Goal: Check status: Check status

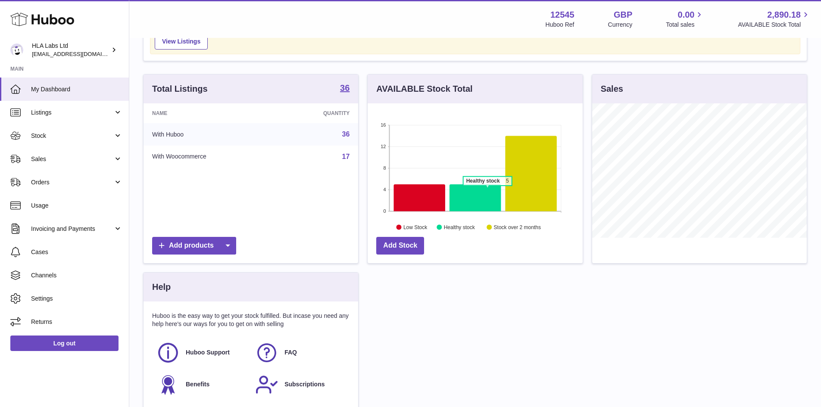
scroll to position [62, 0]
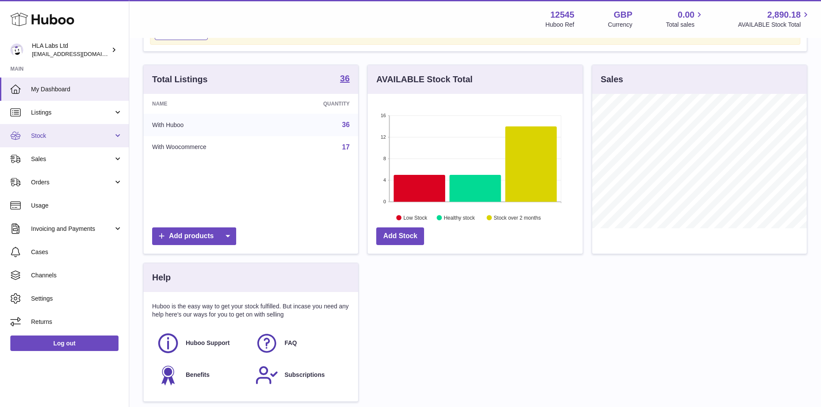
click at [78, 139] on span "Stock" at bounding box center [72, 136] width 82 height 8
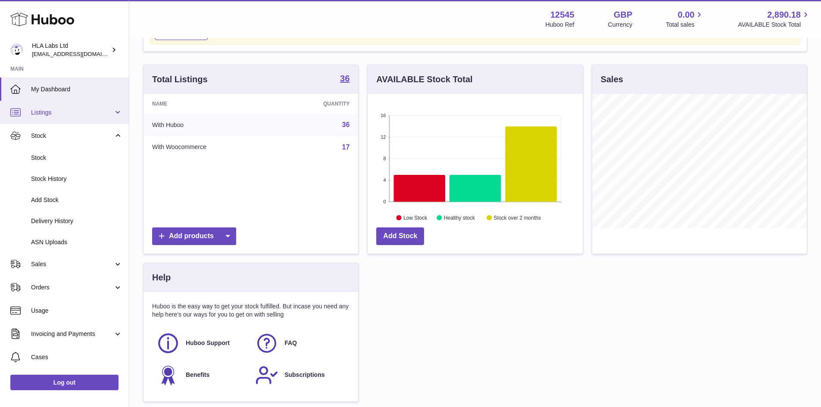
click at [57, 123] on link "Listings" at bounding box center [64, 112] width 129 height 23
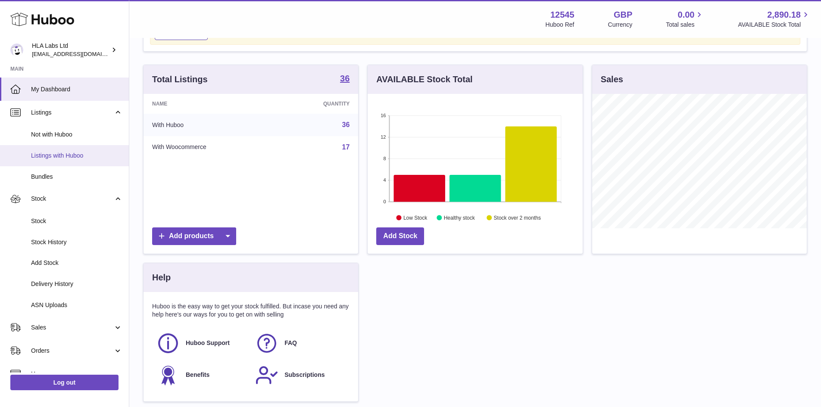
click at [57, 156] on span "Listings with Huboo" at bounding box center [76, 156] width 91 height 8
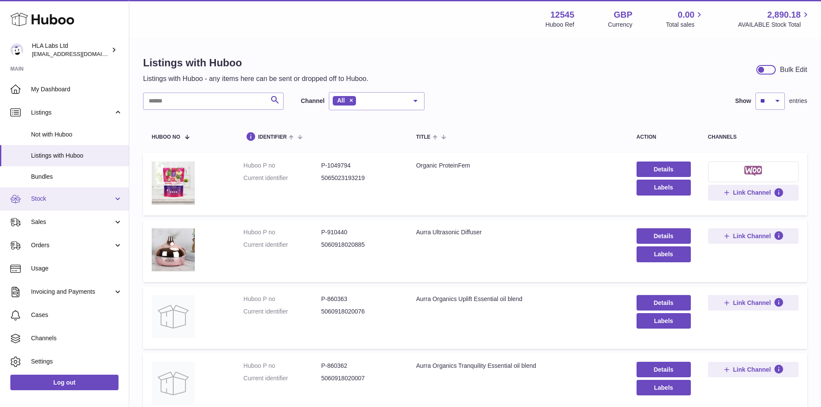
click at [70, 206] on link "Stock" at bounding box center [64, 198] width 129 height 23
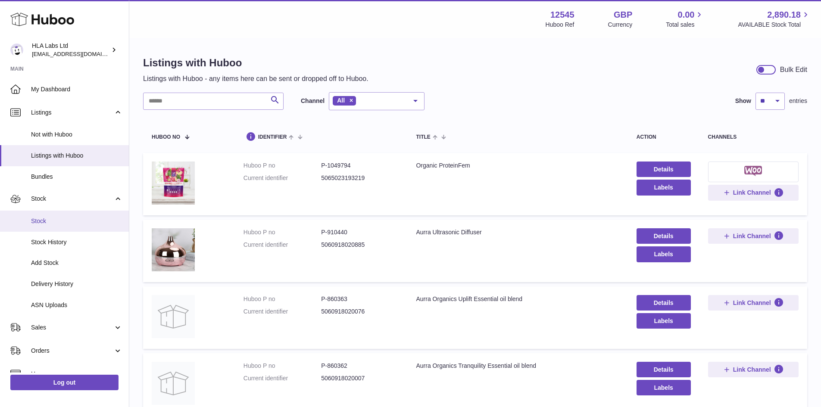
click at [69, 220] on span "Stock" at bounding box center [76, 221] width 91 height 8
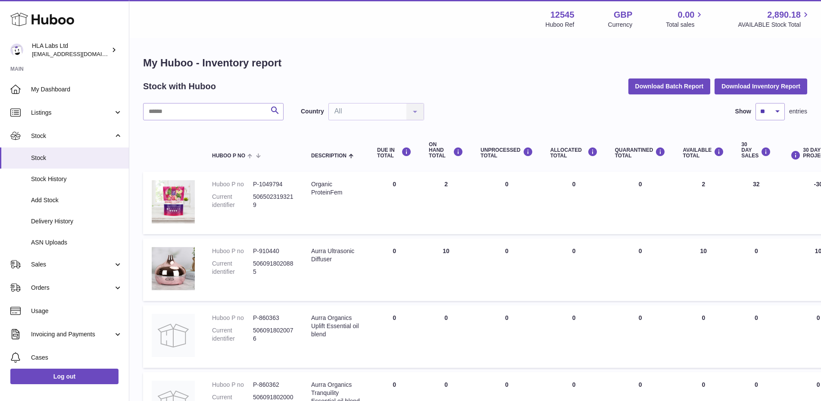
click at [386, 105] on div "Country All All No elements found. Consider changing the search query. List is …" at bounding box center [362, 111] width 123 height 17
click at [398, 109] on div "Country All All No elements found. Consider changing the search query. List is …" at bounding box center [362, 111] width 123 height 17
click at [90, 112] on span "Listings" at bounding box center [72, 113] width 82 height 8
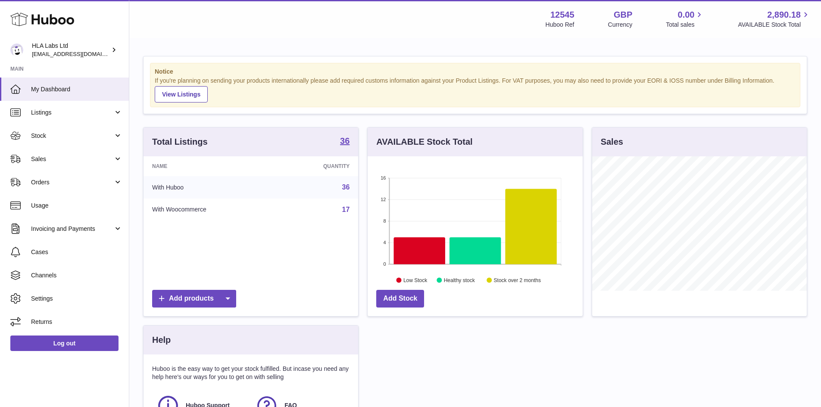
scroll to position [1, 0]
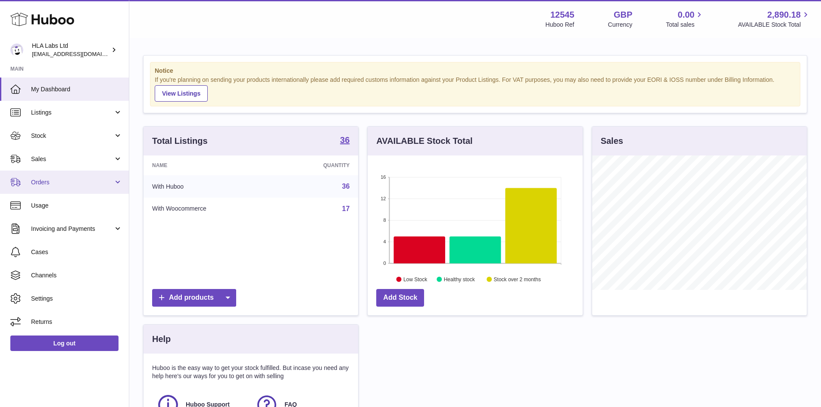
click at [66, 178] on link "Orders" at bounding box center [64, 182] width 129 height 23
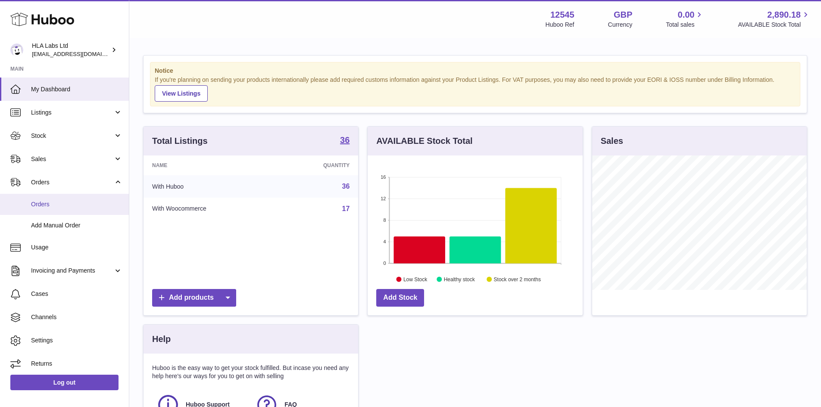
click at [61, 206] on span "Orders" at bounding box center [76, 204] width 91 height 8
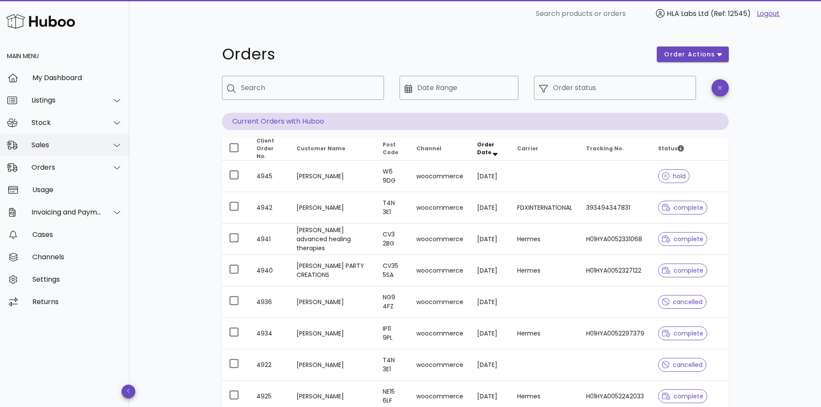
click at [65, 145] on div "Sales" at bounding box center [66, 145] width 70 height 8
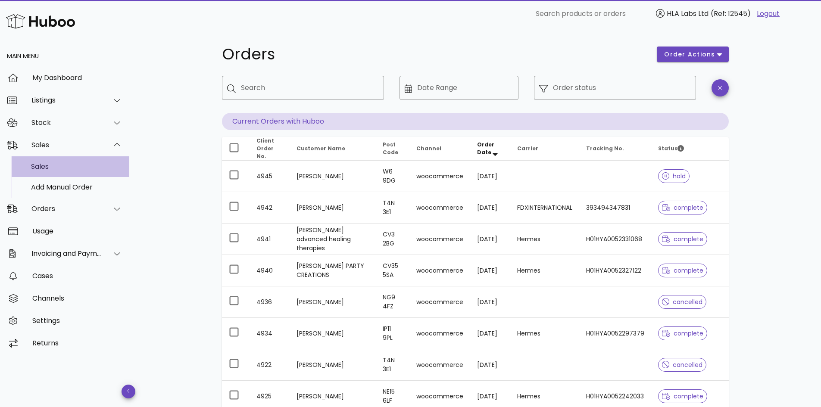
click at [72, 166] on div "Sales" at bounding box center [76, 166] width 91 height 8
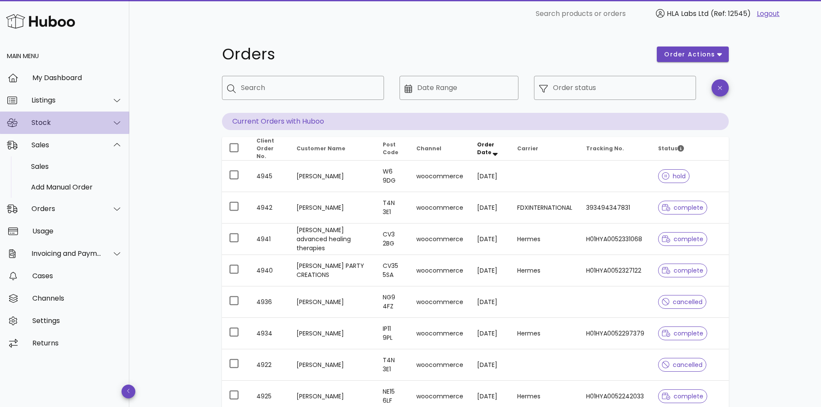
click at [66, 112] on div "Stock" at bounding box center [64, 123] width 129 height 22
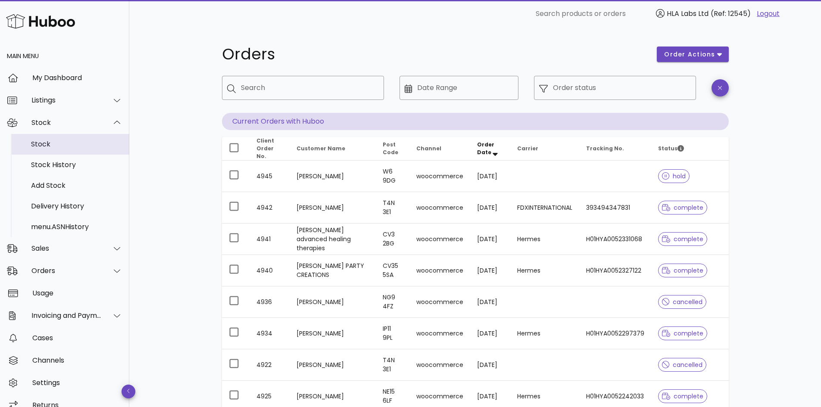
click at [50, 146] on div "Stock" at bounding box center [76, 144] width 91 height 8
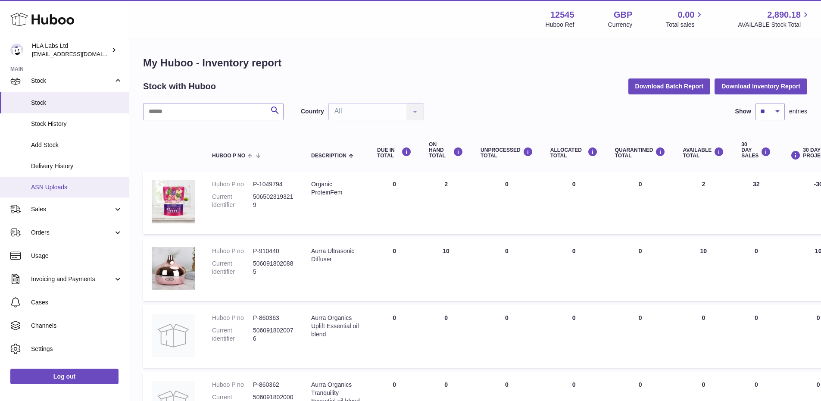
scroll to position [66, 0]
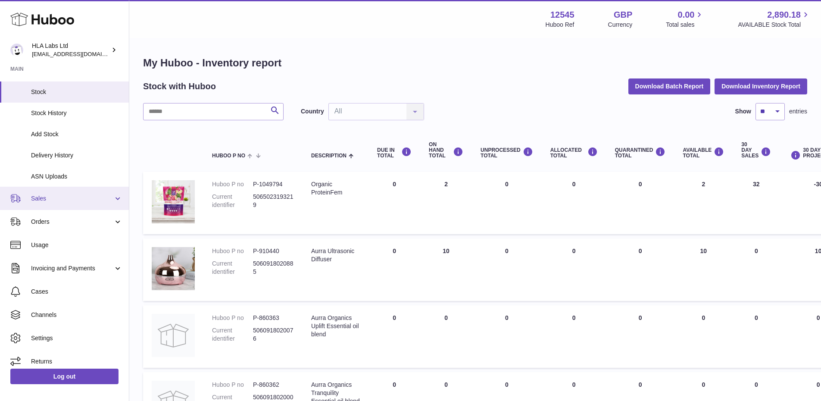
click at [71, 190] on link "Sales" at bounding box center [64, 198] width 129 height 23
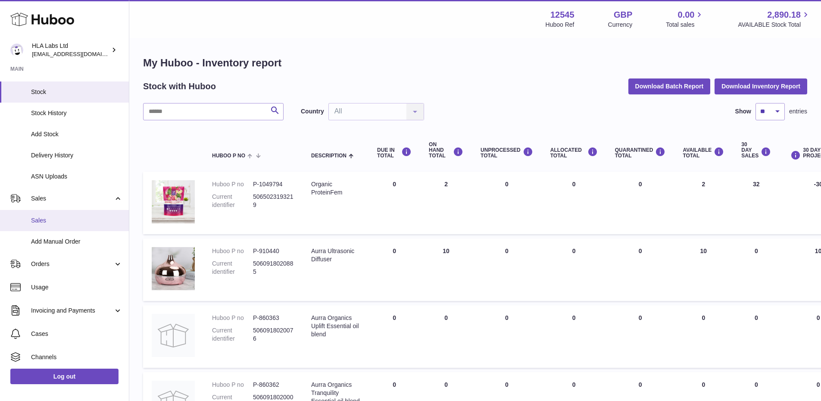
click at [60, 222] on span "Sales" at bounding box center [76, 220] width 91 height 8
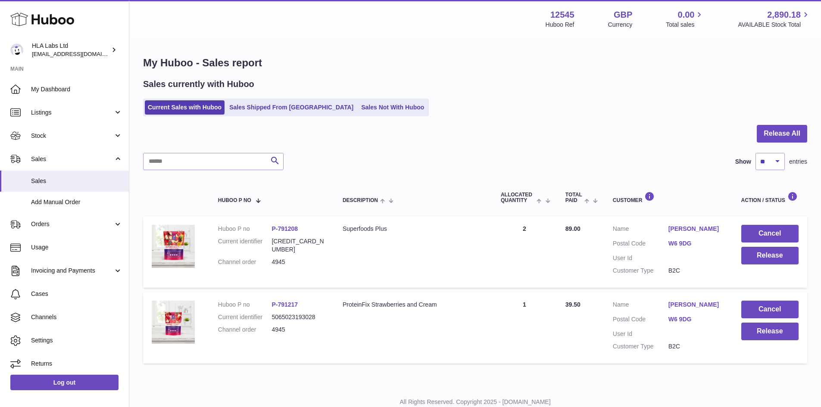
scroll to position [28, 0]
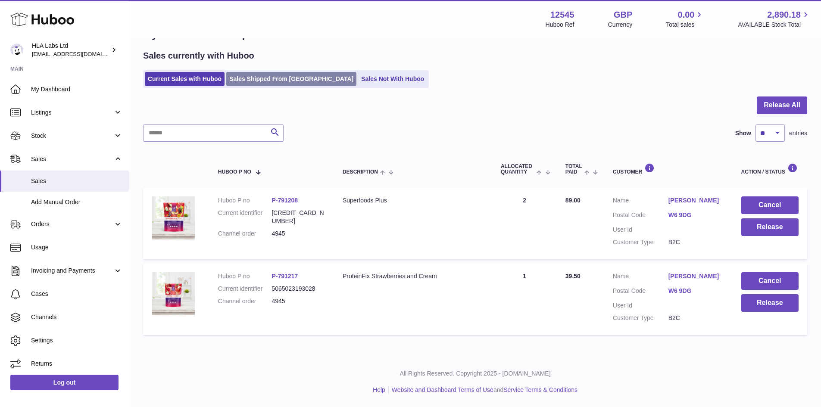
click at [292, 85] on link "Sales Shipped From [GEOGRAPHIC_DATA]" at bounding box center [291, 79] width 130 height 14
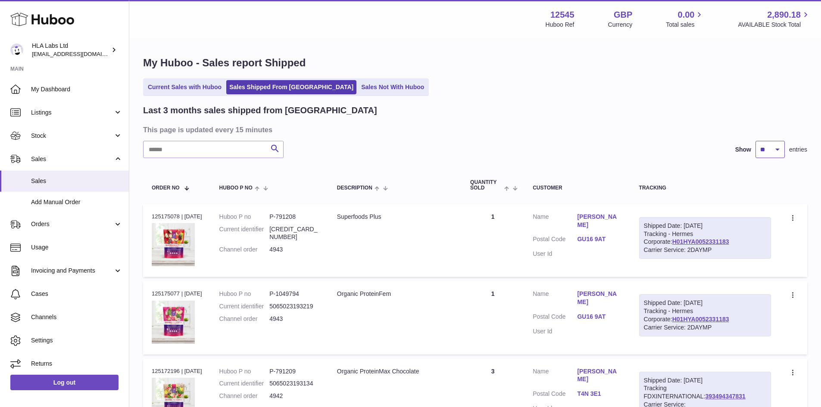
click at [760, 148] on select "** ** **" at bounding box center [769, 149] width 29 height 17
select select "**"
click at [755, 141] on select "** ** **" at bounding box center [769, 149] width 29 height 17
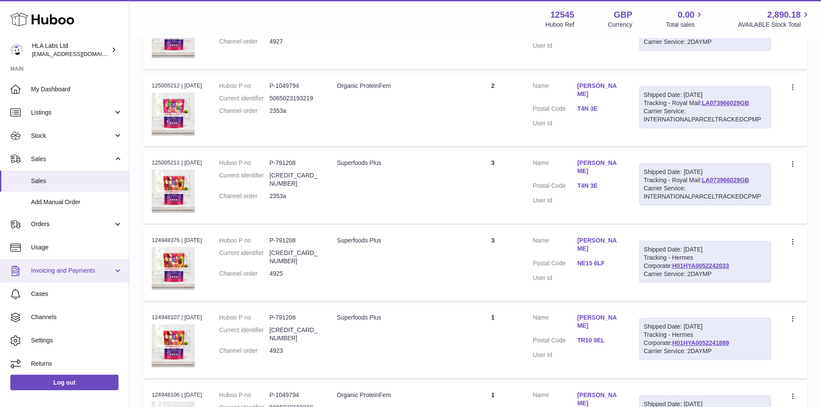
scroll to position [3, 0]
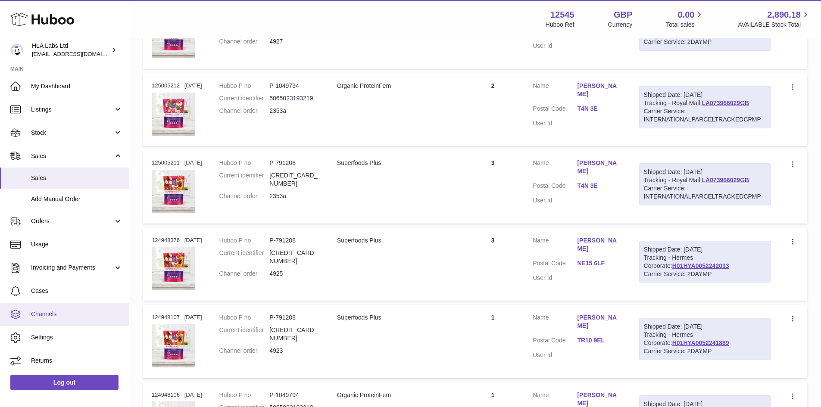
click at [69, 313] on span "Channels" at bounding box center [76, 314] width 91 height 8
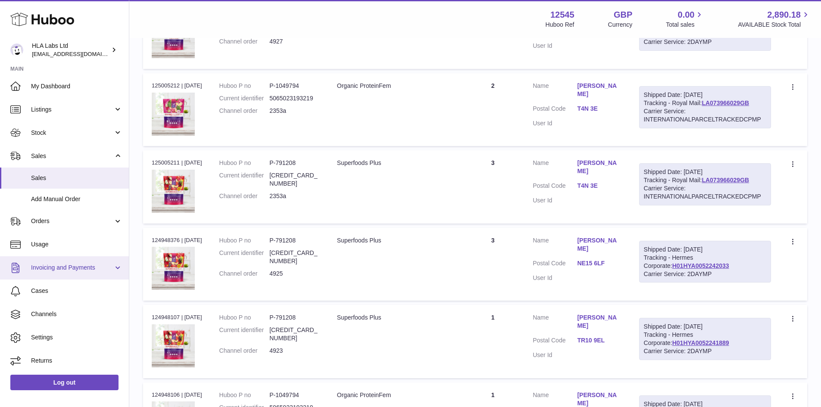
click at [69, 275] on link "Invoicing and Payments" at bounding box center [64, 267] width 129 height 23
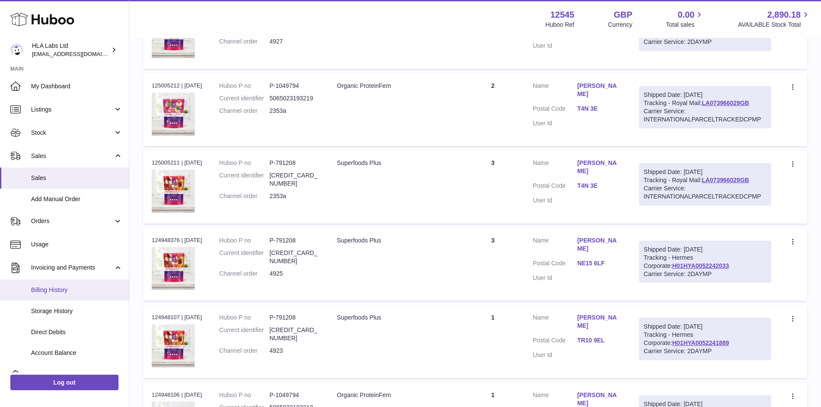
click at [62, 296] on link "Billing History" at bounding box center [64, 290] width 129 height 21
click at [74, 295] on link "Billing History" at bounding box center [64, 290] width 129 height 21
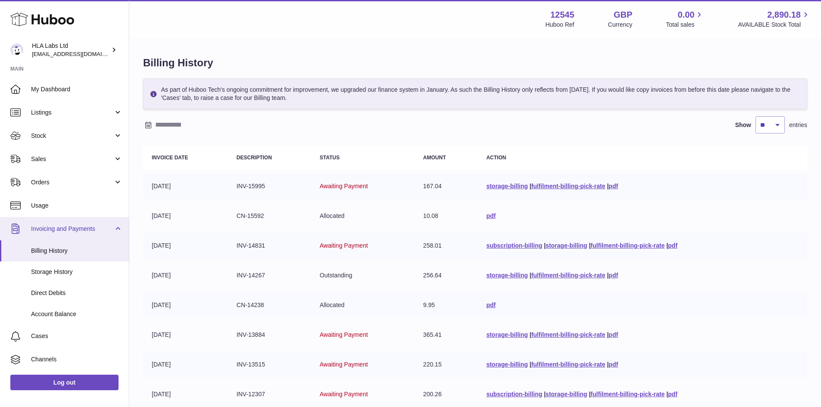
scroll to position [25, 0]
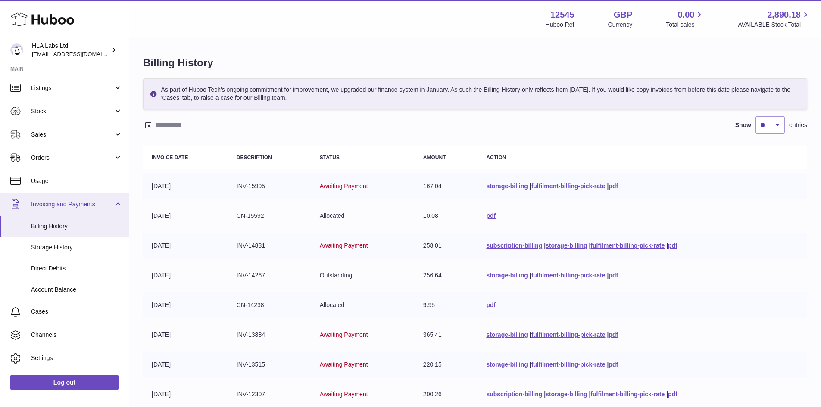
click at [60, 203] on span "Invoicing and Payments" at bounding box center [72, 204] width 82 height 8
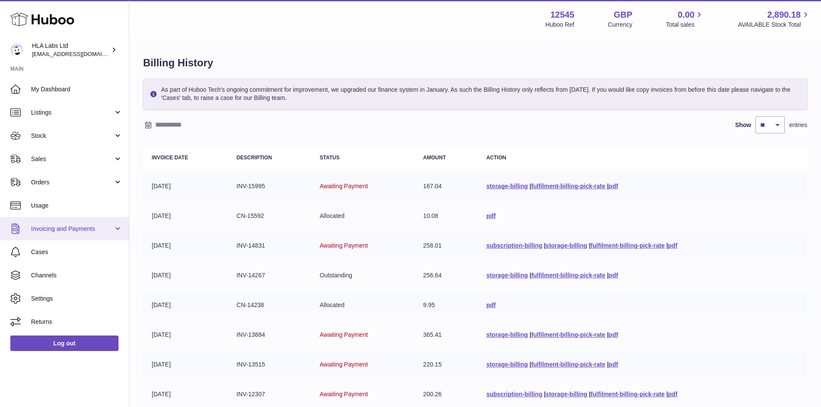
scroll to position [0, 0]
click at [60, 237] on link "Invoicing and Payments" at bounding box center [64, 228] width 129 height 23
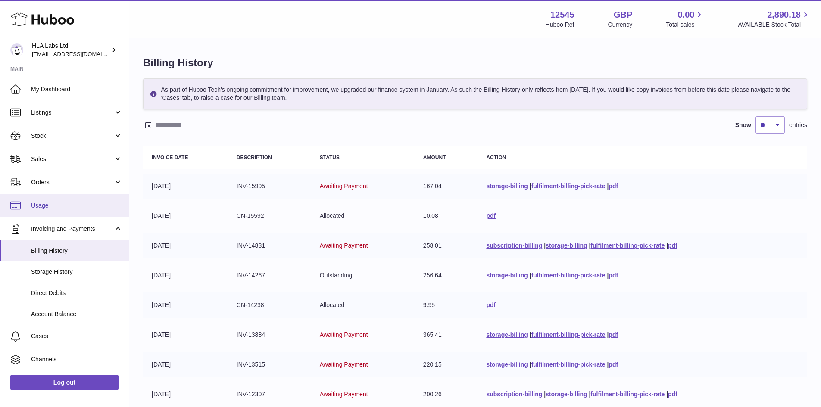
click at [63, 206] on span "Usage" at bounding box center [76, 206] width 91 height 8
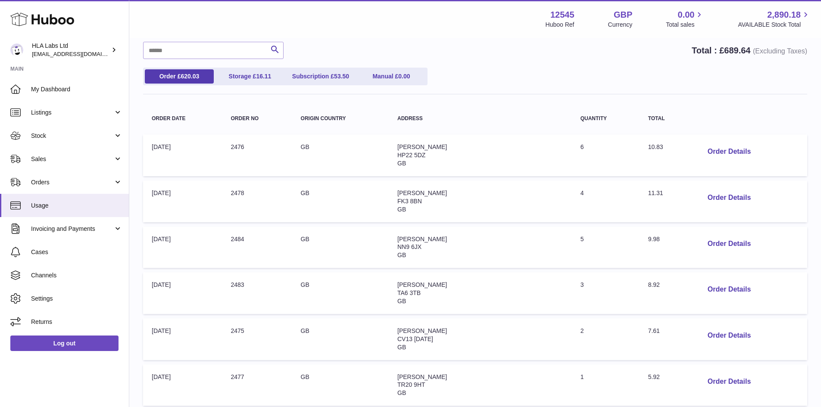
scroll to position [75, 0]
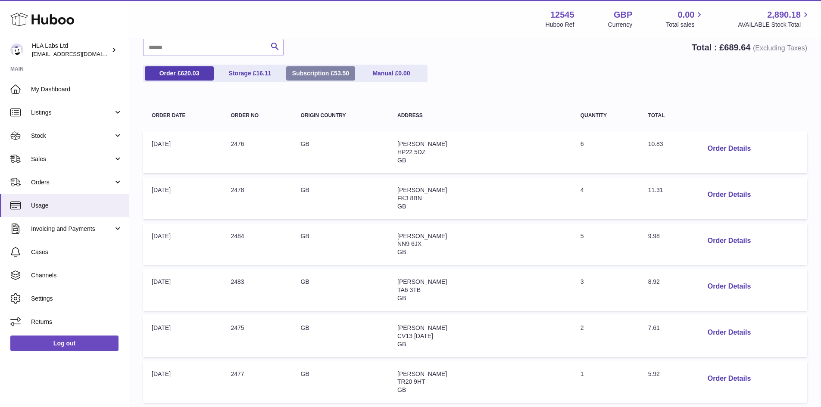
click at [346, 66] on link "Subscription £ 53.50" at bounding box center [320, 73] width 69 height 14
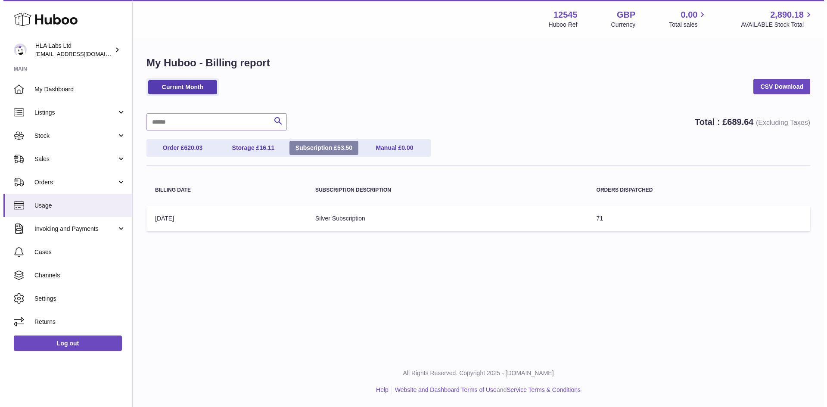
scroll to position [0, 0]
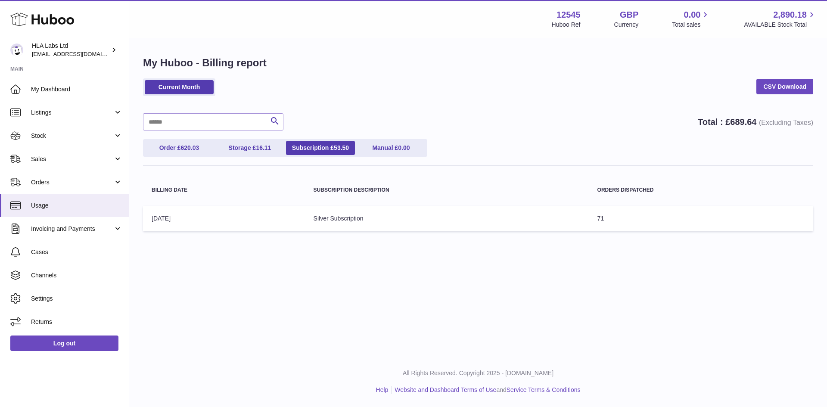
drag, startPoint x: 608, startPoint y: 219, endPoint x: 580, endPoint y: 219, distance: 27.6
click at [580, 219] on tr "Billing Date: 01-Sep-2025 Subscription Description: Silver Subscription Orders …" at bounding box center [478, 218] width 670 height 25
click at [580, 219] on td "Subscription Description: Silver Subscription" at bounding box center [447, 218] width 284 height 25
drag, startPoint x: 580, startPoint y: 219, endPoint x: 652, endPoint y: 212, distance: 72.3
click at [652, 212] on tr "Billing Date: 01-Sep-2025 Subscription Description: Silver Subscription Orders …" at bounding box center [478, 218] width 670 height 25
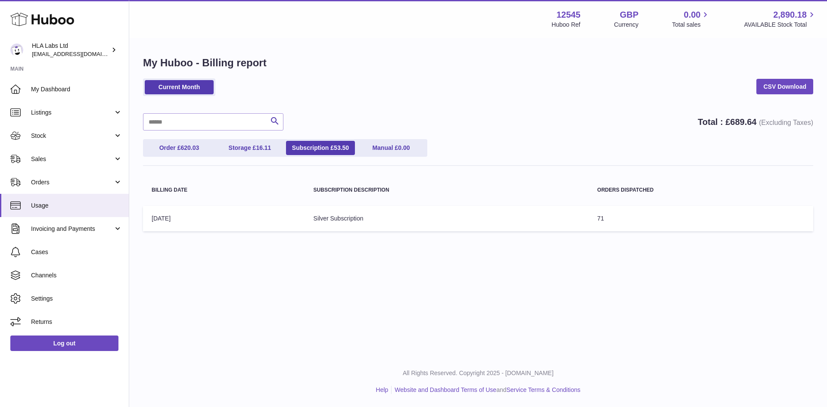
click at [652, 212] on td "Orders Dispatched: 71" at bounding box center [701, 218] width 224 height 25
click at [191, 90] on link "Current Month" at bounding box center [179, 87] width 69 height 14
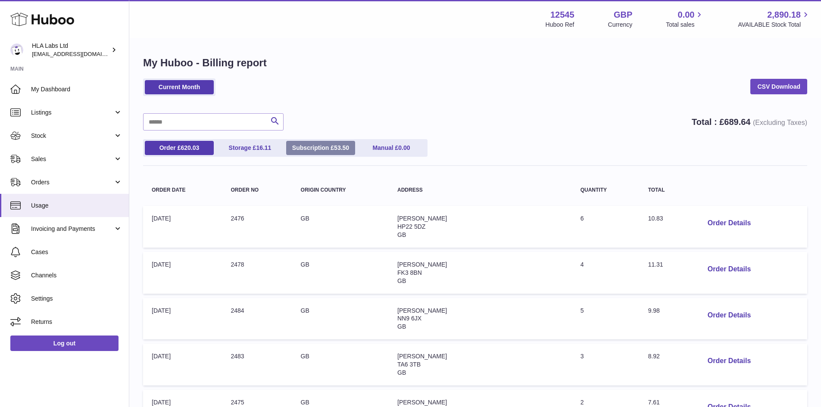
click at [320, 147] on link "Subscription £ 53.50" at bounding box center [320, 148] width 69 height 14
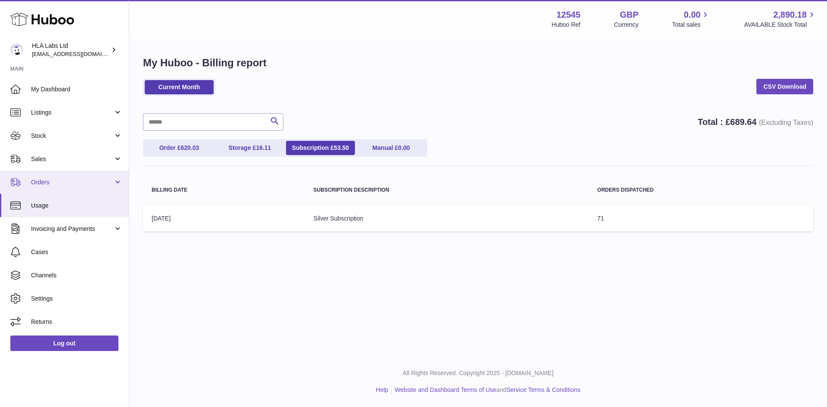
click at [78, 187] on link "Orders" at bounding box center [64, 182] width 129 height 23
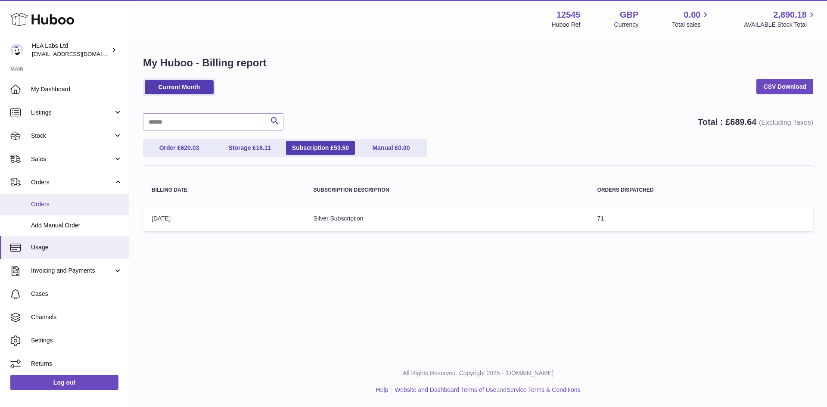
click at [91, 202] on span "Orders" at bounding box center [76, 204] width 91 height 8
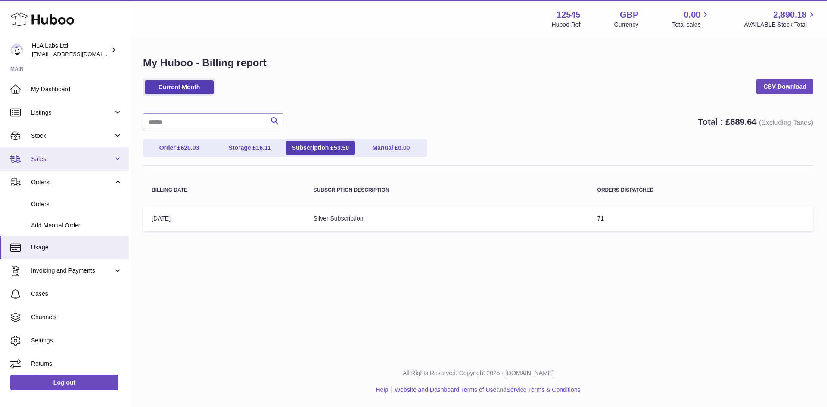
click at [45, 162] on span "Sales" at bounding box center [72, 159] width 82 height 8
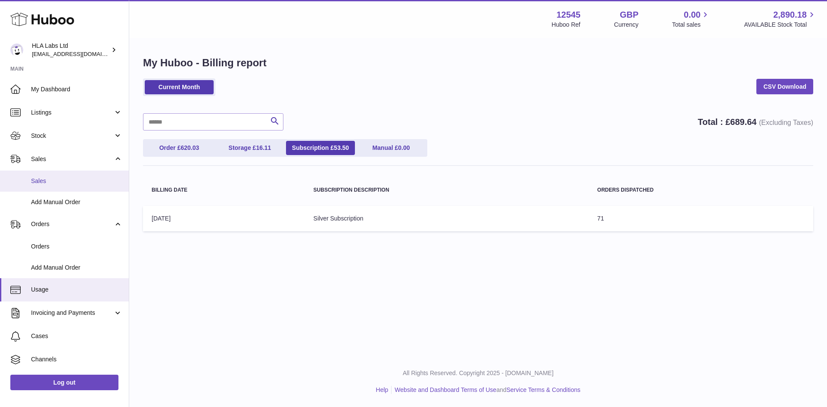
click at [50, 178] on span "Sales" at bounding box center [76, 181] width 91 height 8
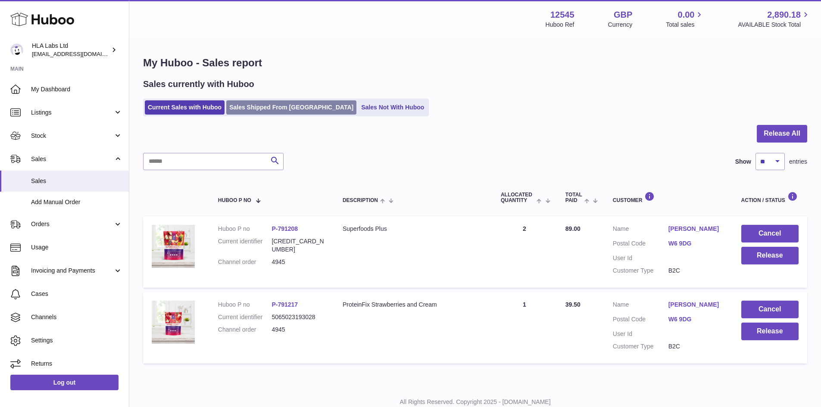
click at [292, 109] on link "Sales Shipped From [GEOGRAPHIC_DATA]" at bounding box center [291, 107] width 130 height 14
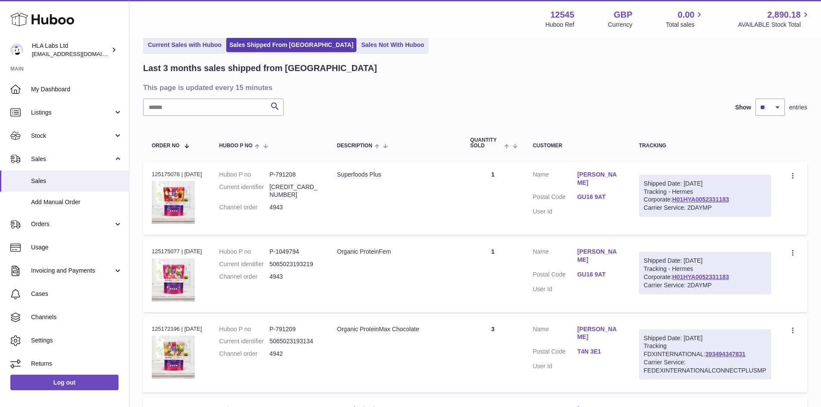
scroll to position [34, 0]
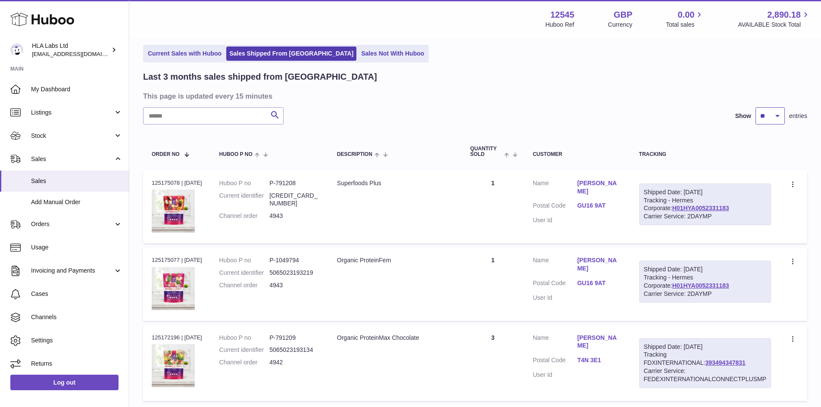
click at [776, 112] on select "** ** **" at bounding box center [769, 115] width 29 height 17
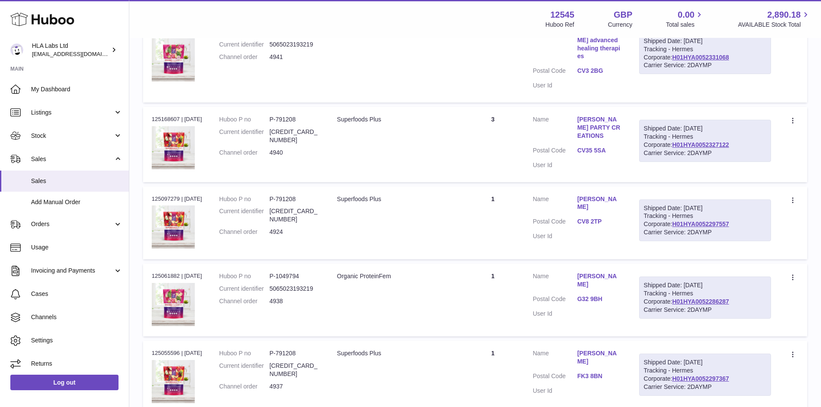
scroll to position [689, 0]
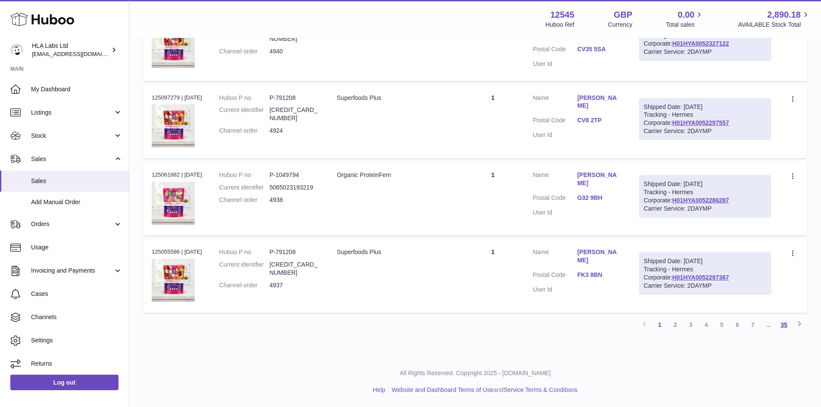
click at [784, 330] on link "35" at bounding box center [784, 325] width 16 height 16
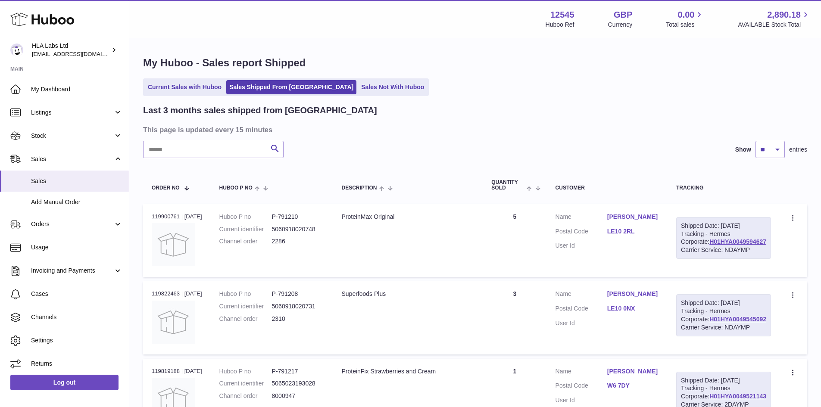
click at [422, 132] on h3 "This page is updated every 15 minutes" at bounding box center [474, 129] width 662 height 9
